Goal: Task Accomplishment & Management: Manage account settings

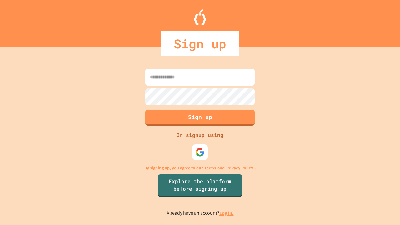
click at [227, 213] on link "Log in." at bounding box center [226, 213] width 14 height 7
